Goal: Transaction & Acquisition: Purchase product/service

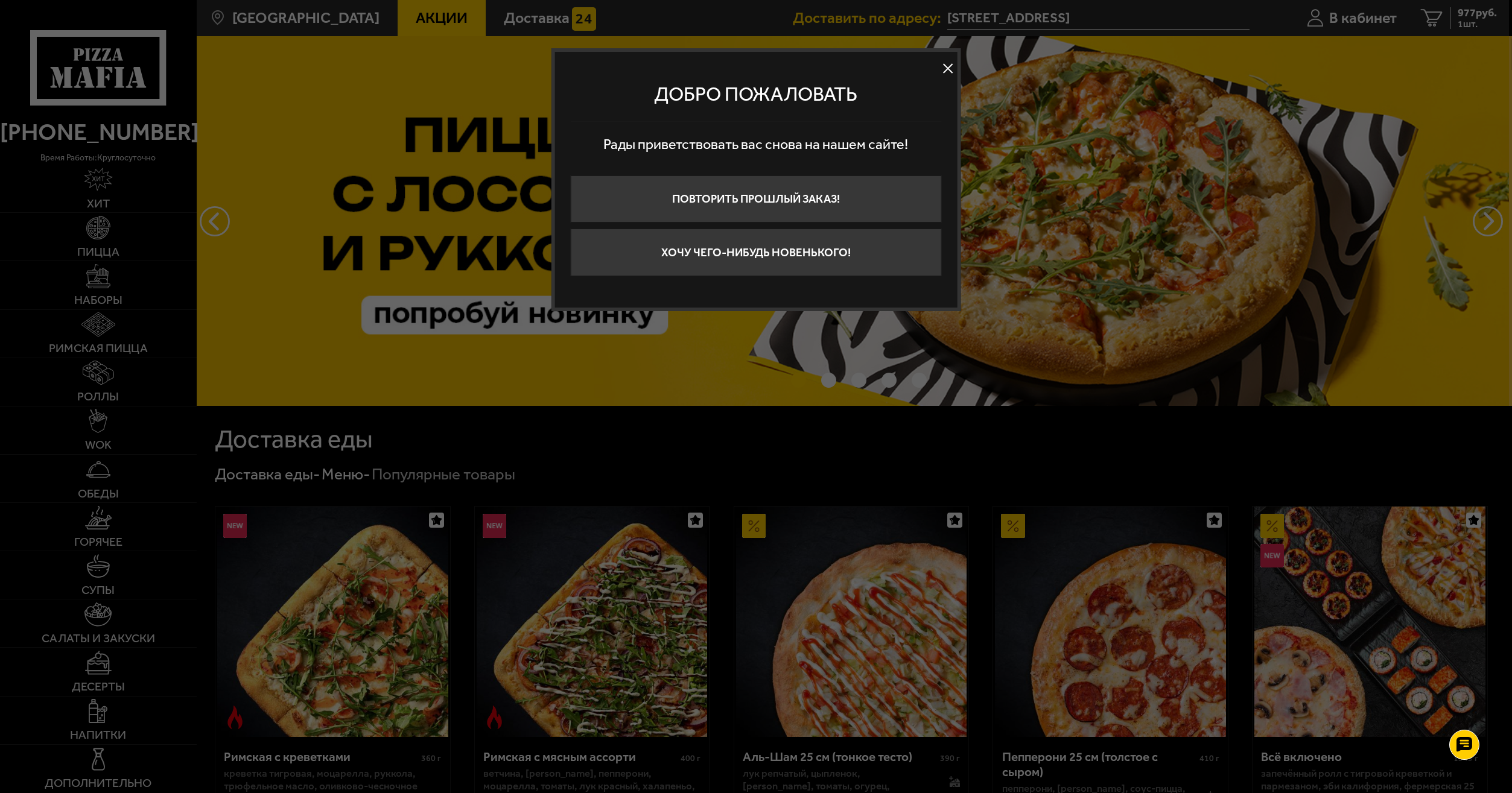
click at [952, 61] on button at bounding box center [947, 68] width 18 height 18
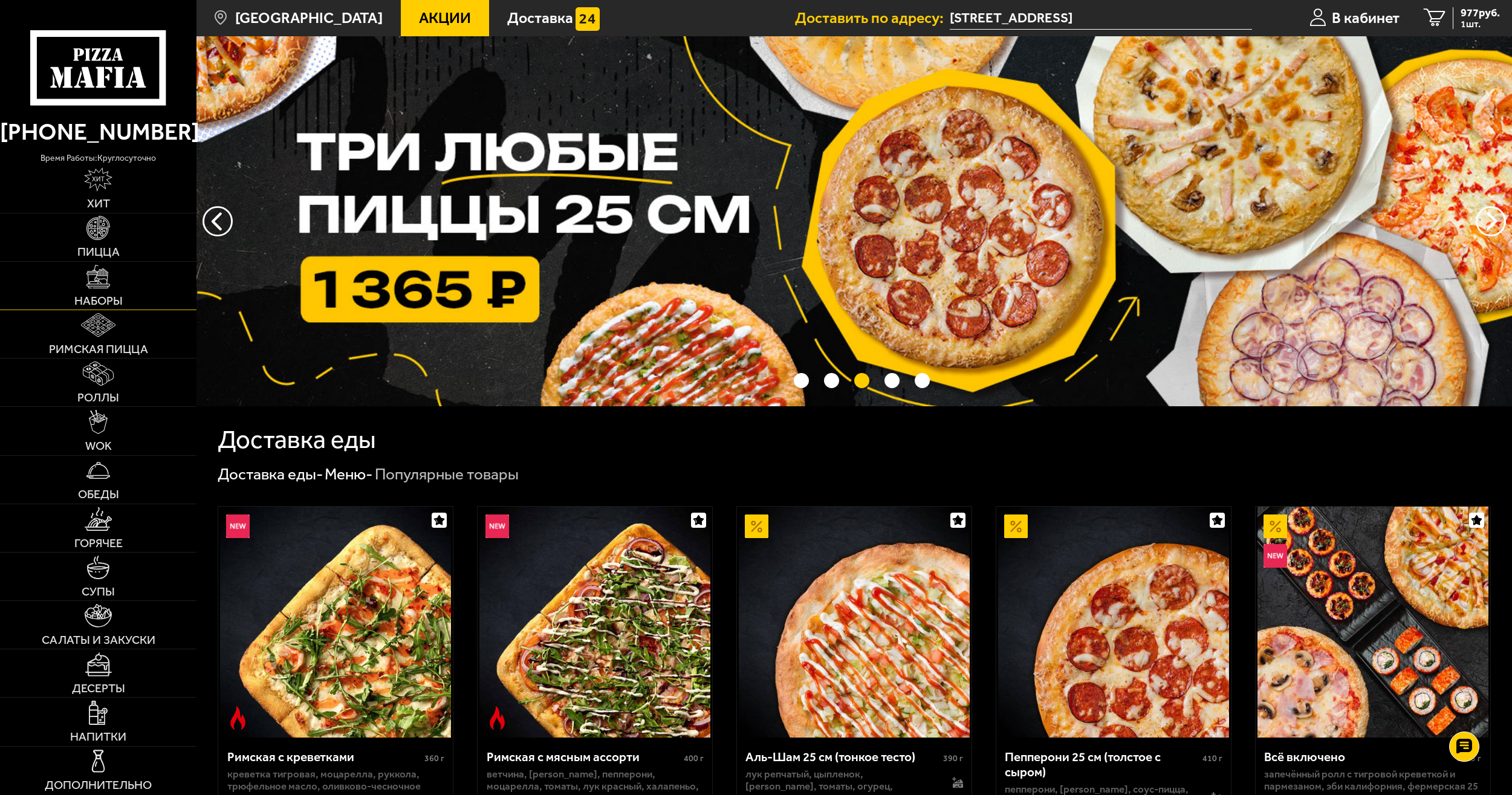
click at [97, 297] on span "Наборы" at bounding box center [98, 300] width 48 height 12
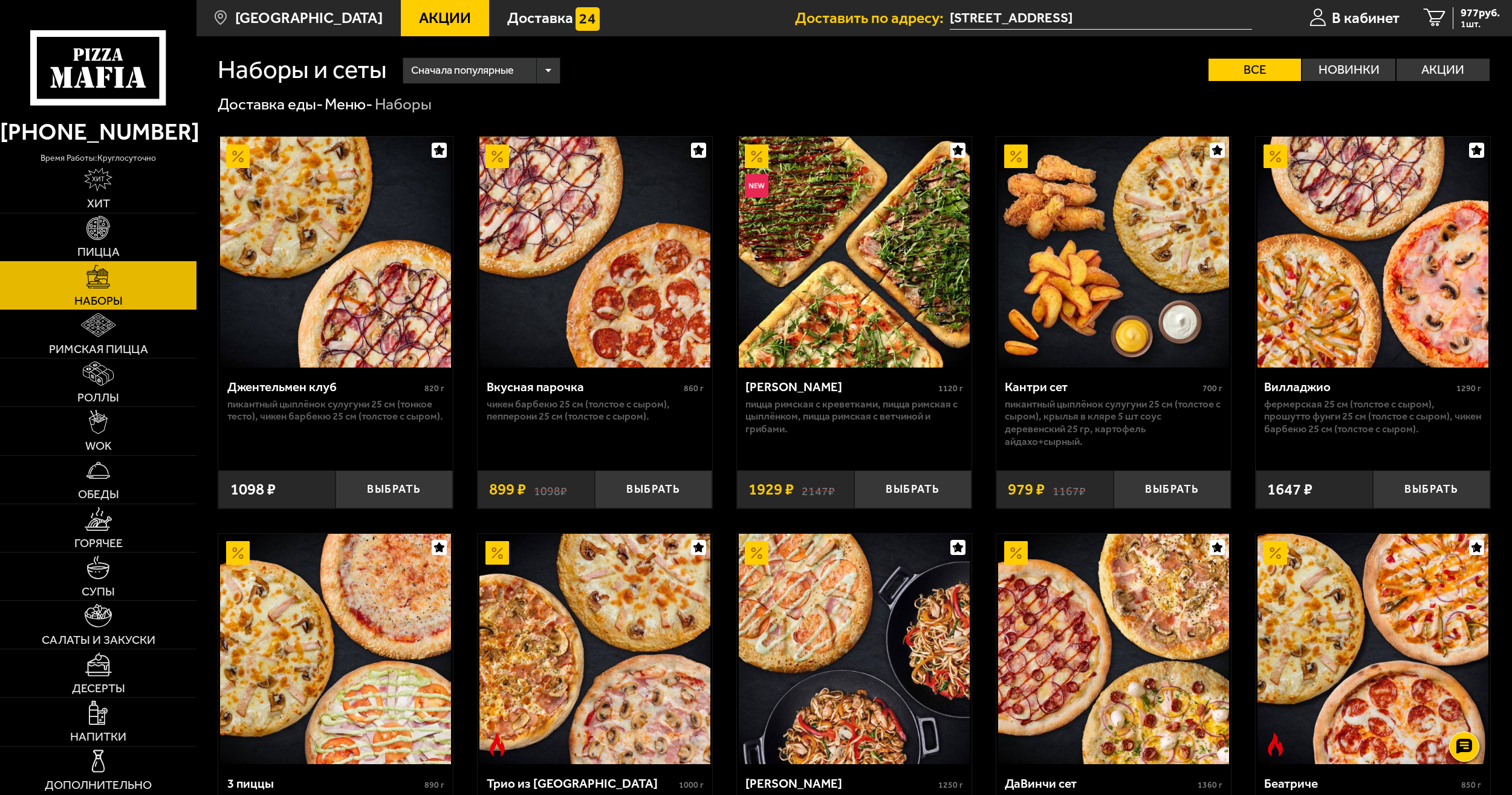
click at [112, 242] on link "Пицца" at bounding box center [98, 237] width 196 height 48
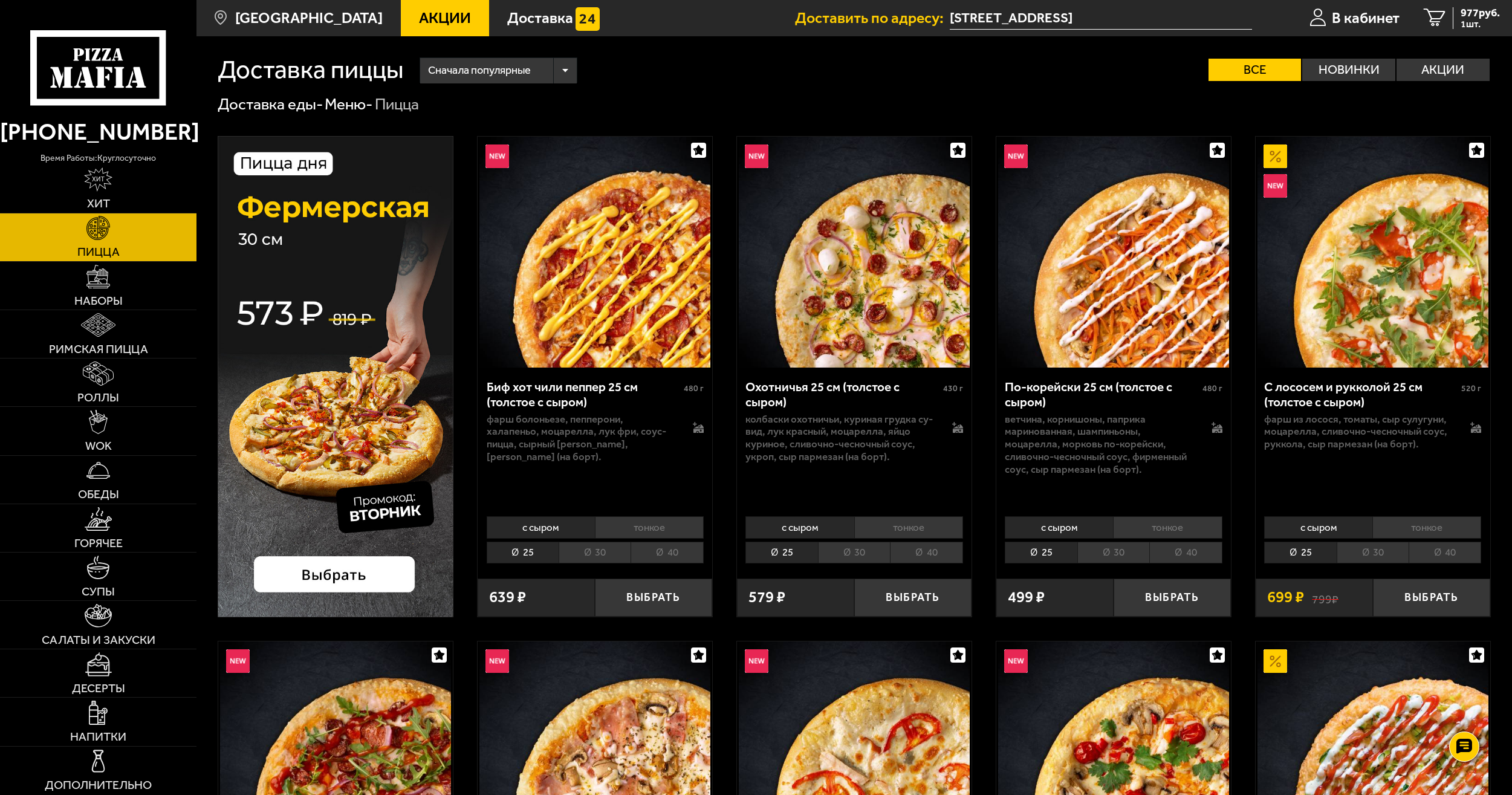
click at [611, 547] on li "30" at bounding box center [594, 553] width 72 height 22
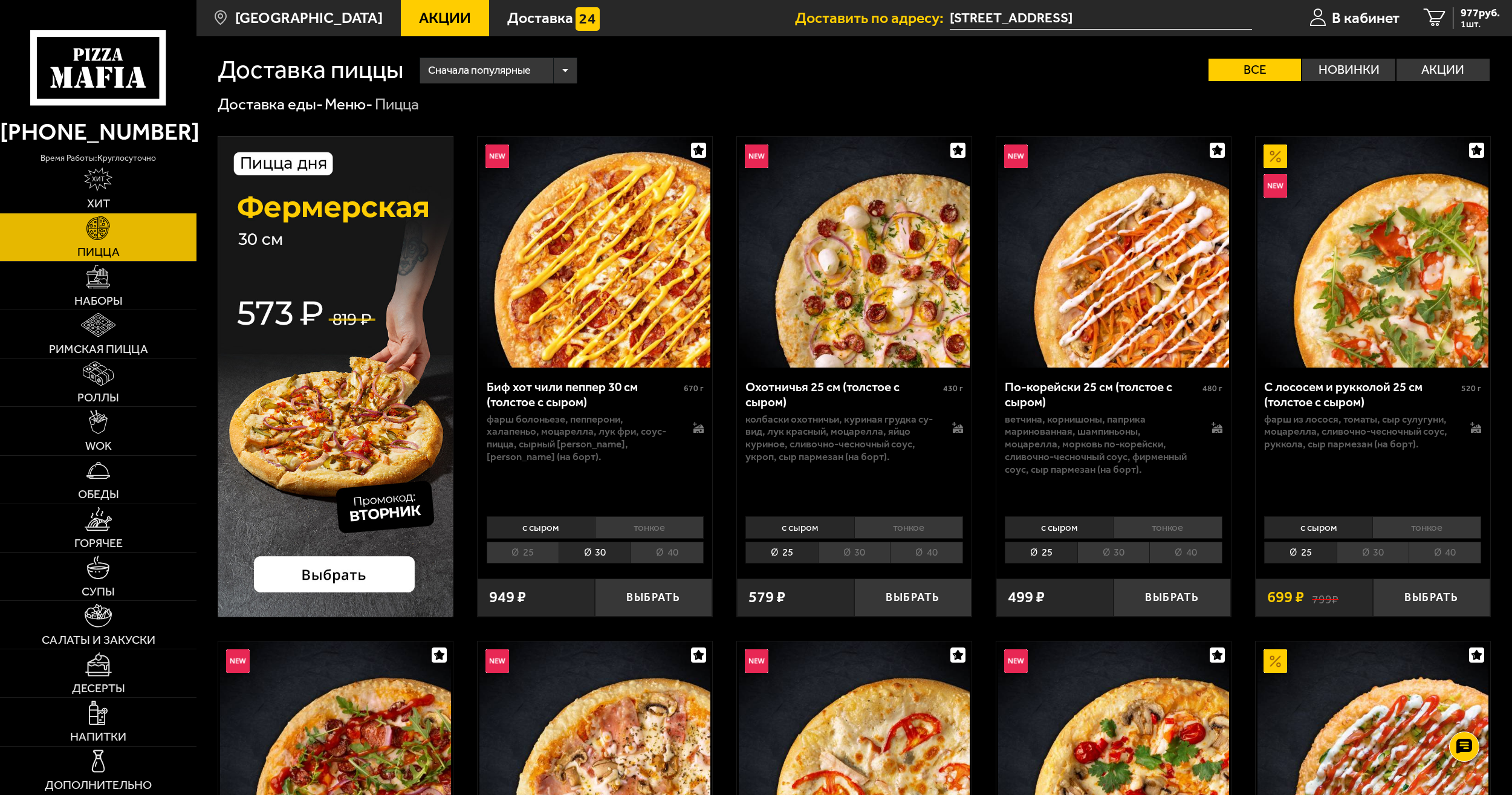
click at [661, 549] on li "40" at bounding box center [667, 553] width 73 height 22
click at [660, 595] on button "Выбрать" at bounding box center [654, 598] width 117 height 39
click at [1447, 24] on div "2038 руб. 2 шт." at bounding box center [1473, 18] width 53 height 22
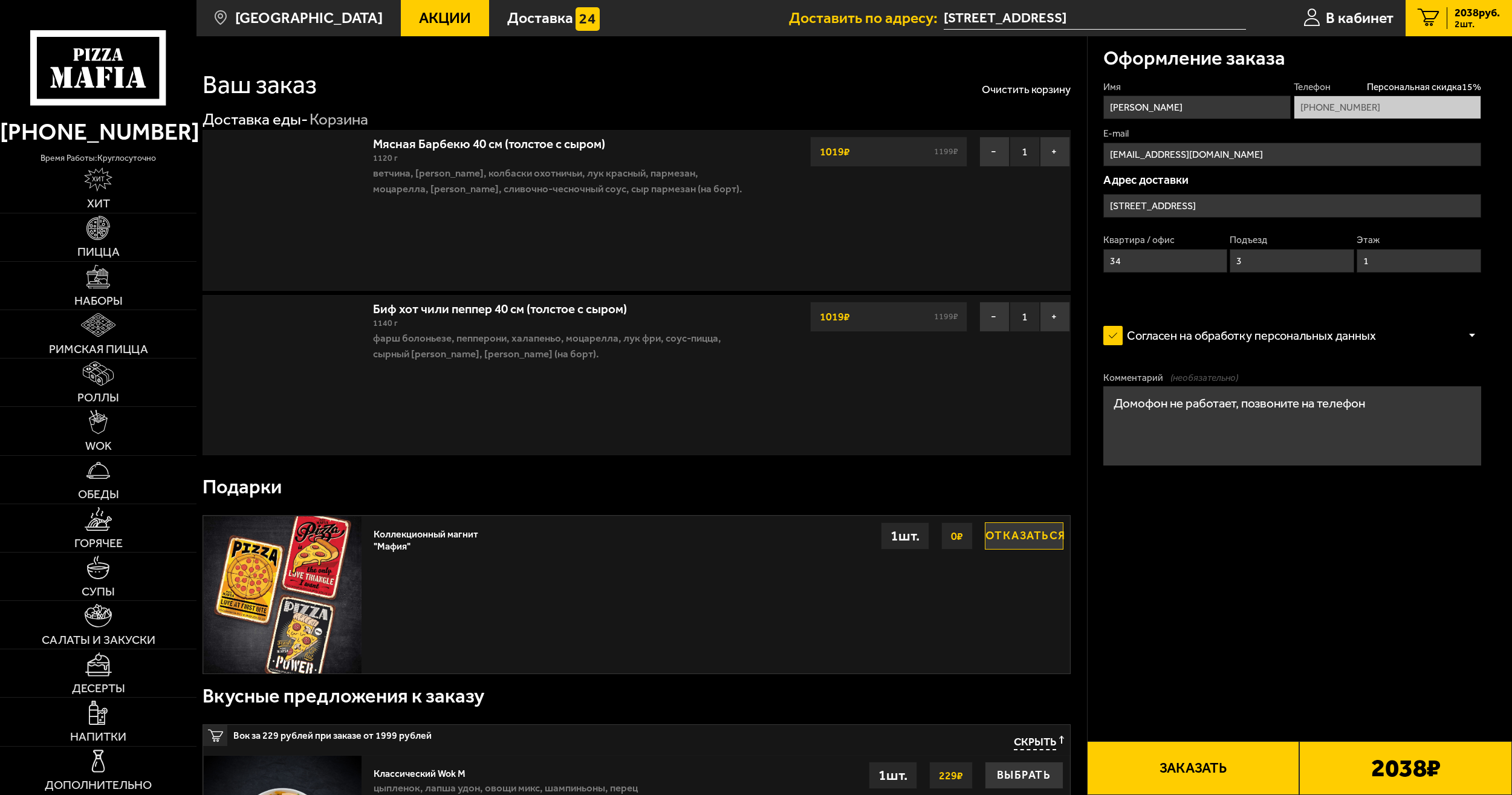
type input "[STREET_ADDRESS]"
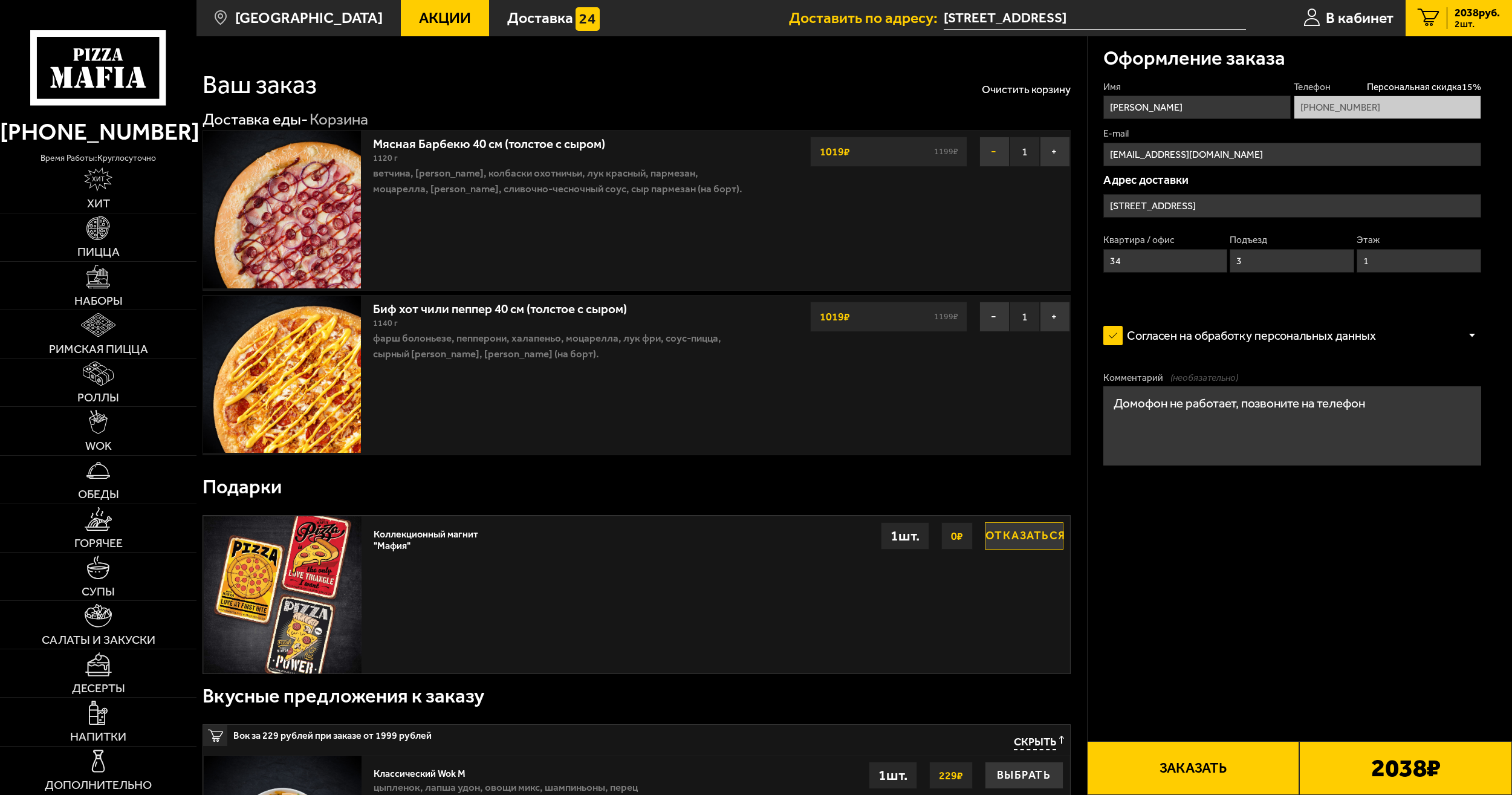
click at [989, 155] on button "−" at bounding box center [994, 151] width 30 height 30
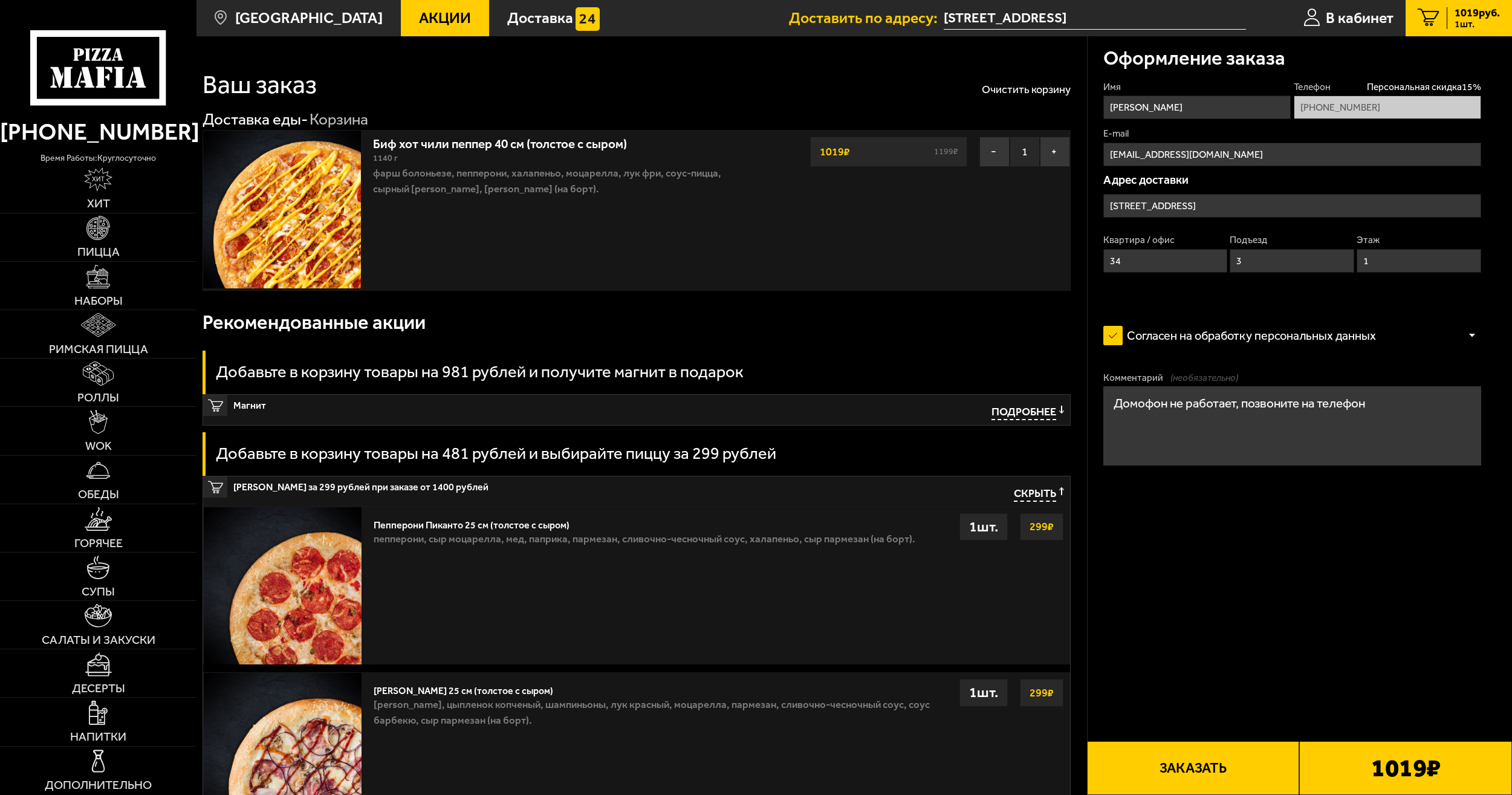
click at [1181, 770] on button "Заказать" at bounding box center [1194, 768] width 213 height 54
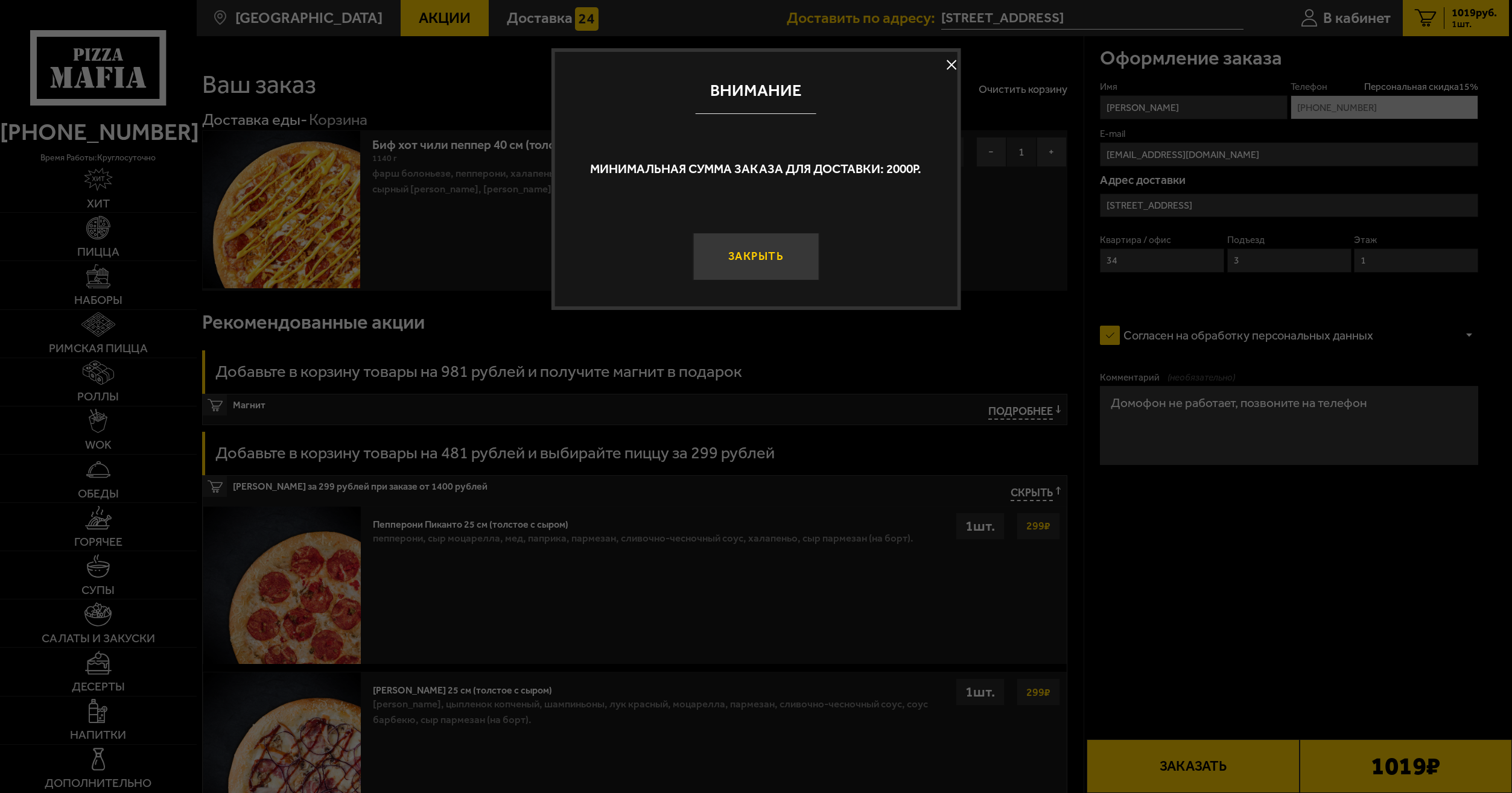
click at [786, 258] on button "Закрыть" at bounding box center [756, 256] width 126 height 47
